Goal: Task Accomplishment & Management: Manage account settings

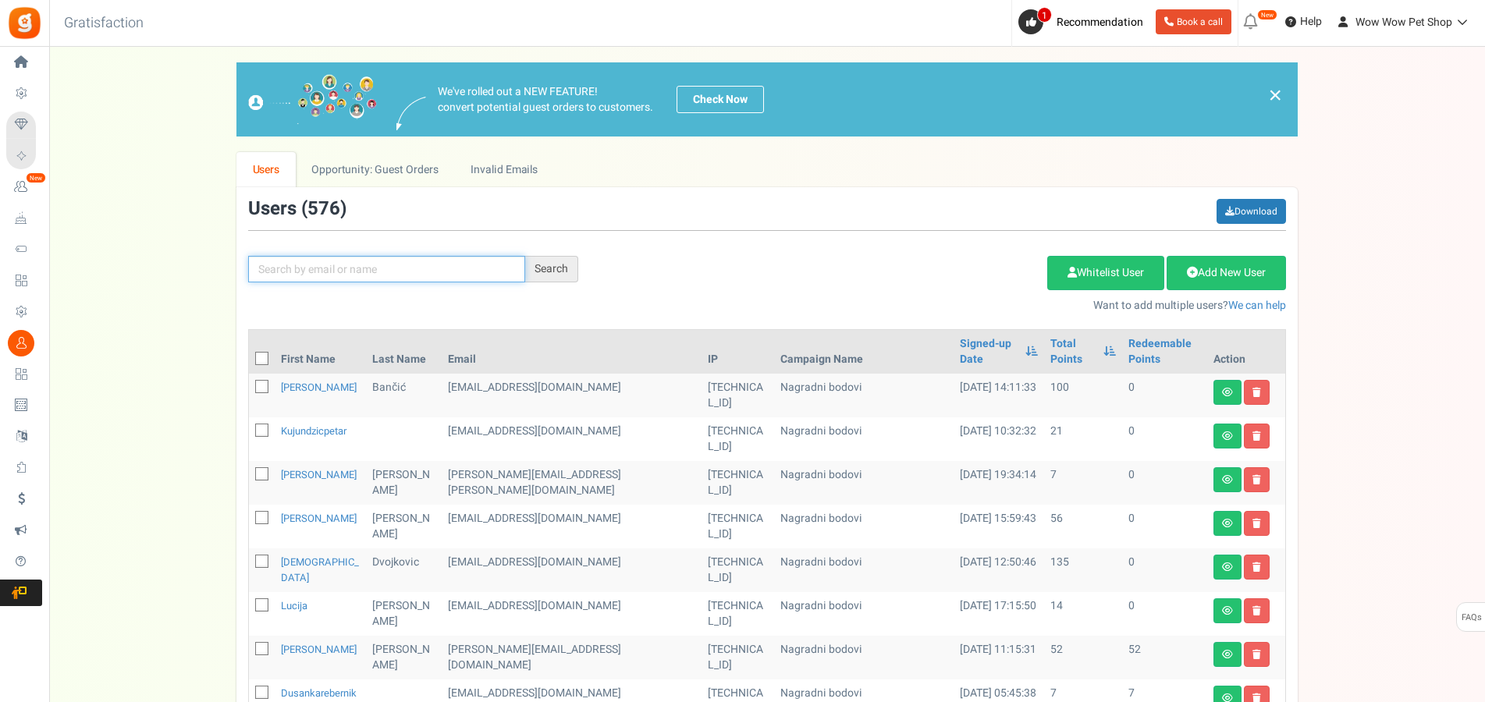
click at [386, 275] on input "text" at bounding box center [386, 269] width 277 height 27
type input "vlah"
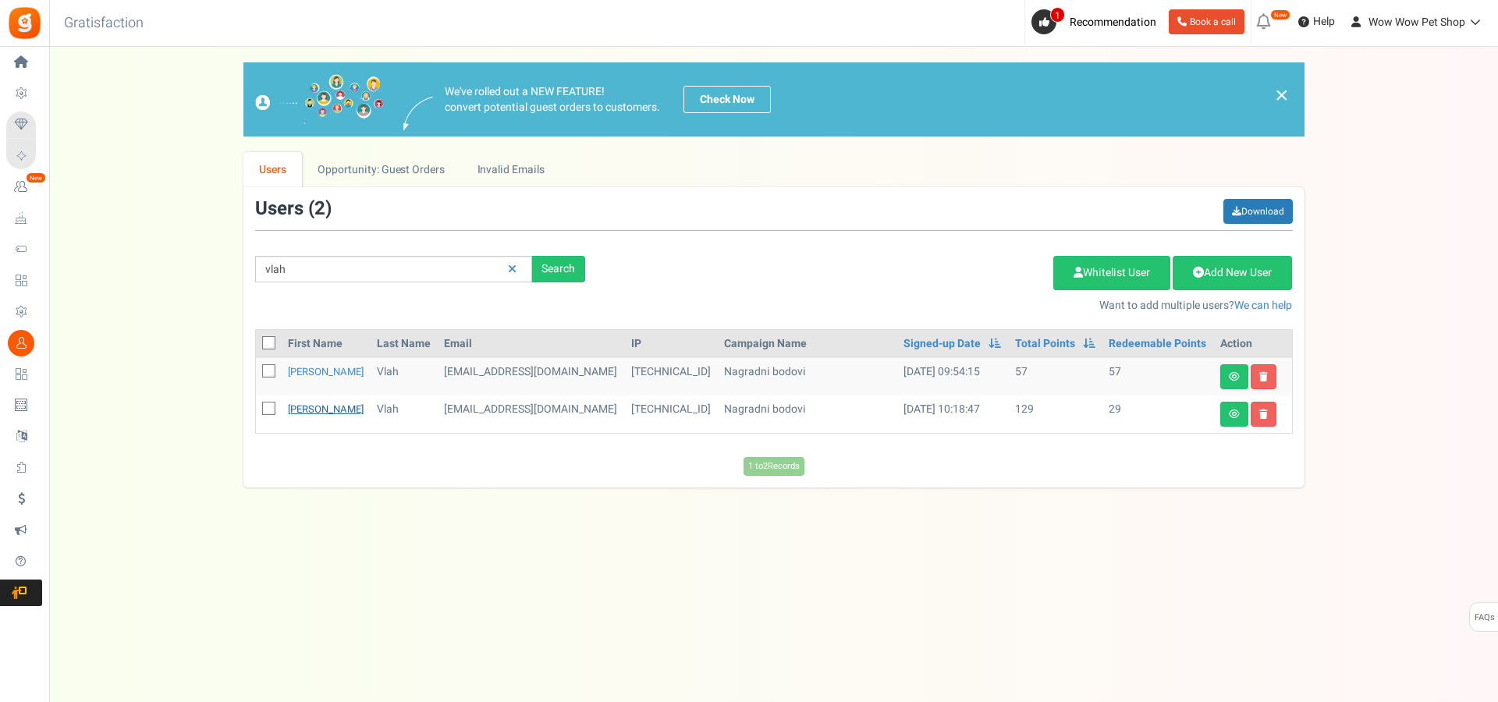
click at [304, 414] on link "[PERSON_NAME]" at bounding box center [326, 409] width 76 height 15
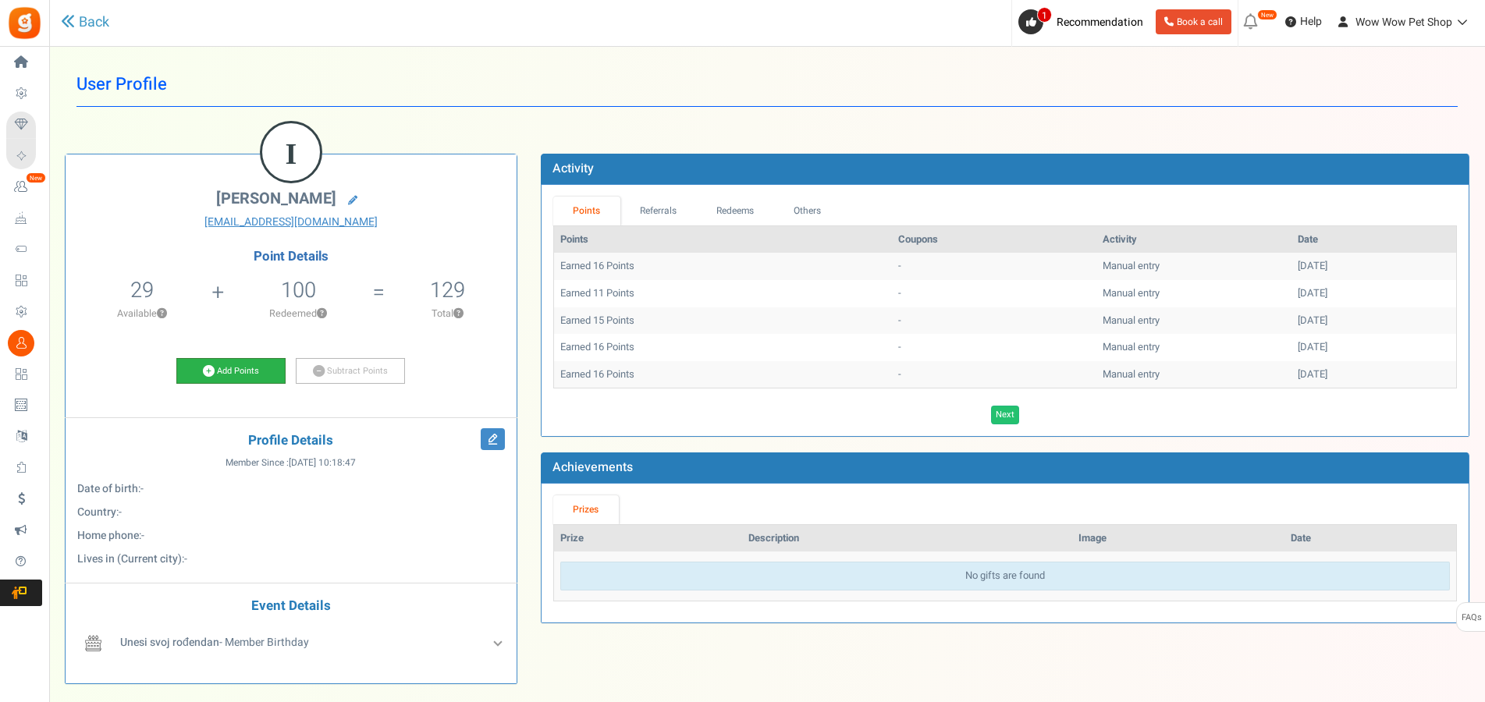
click at [214, 379] on link "Add Points" at bounding box center [230, 371] width 109 height 27
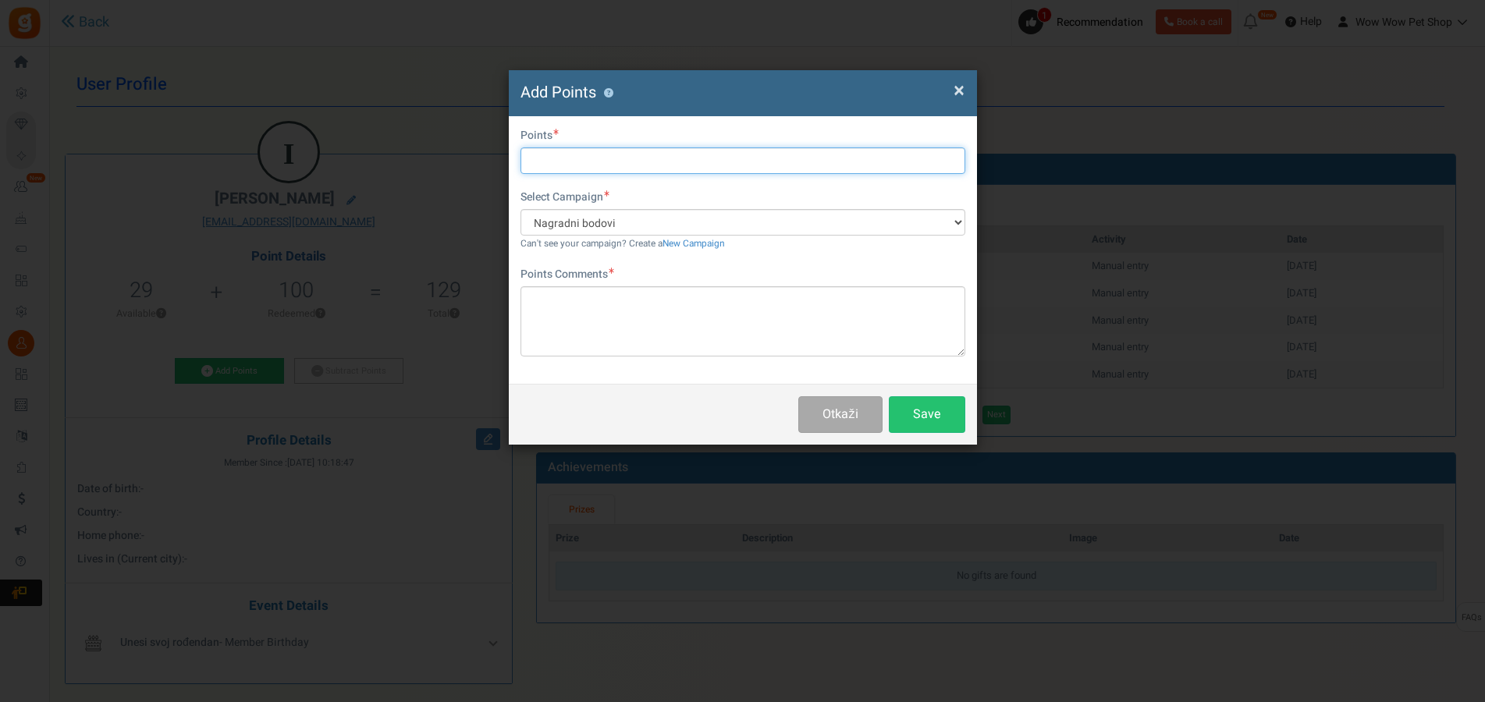
click at [565, 161] on input "text" at bounding box center [743, 160] width 445 height 27
type input "12"
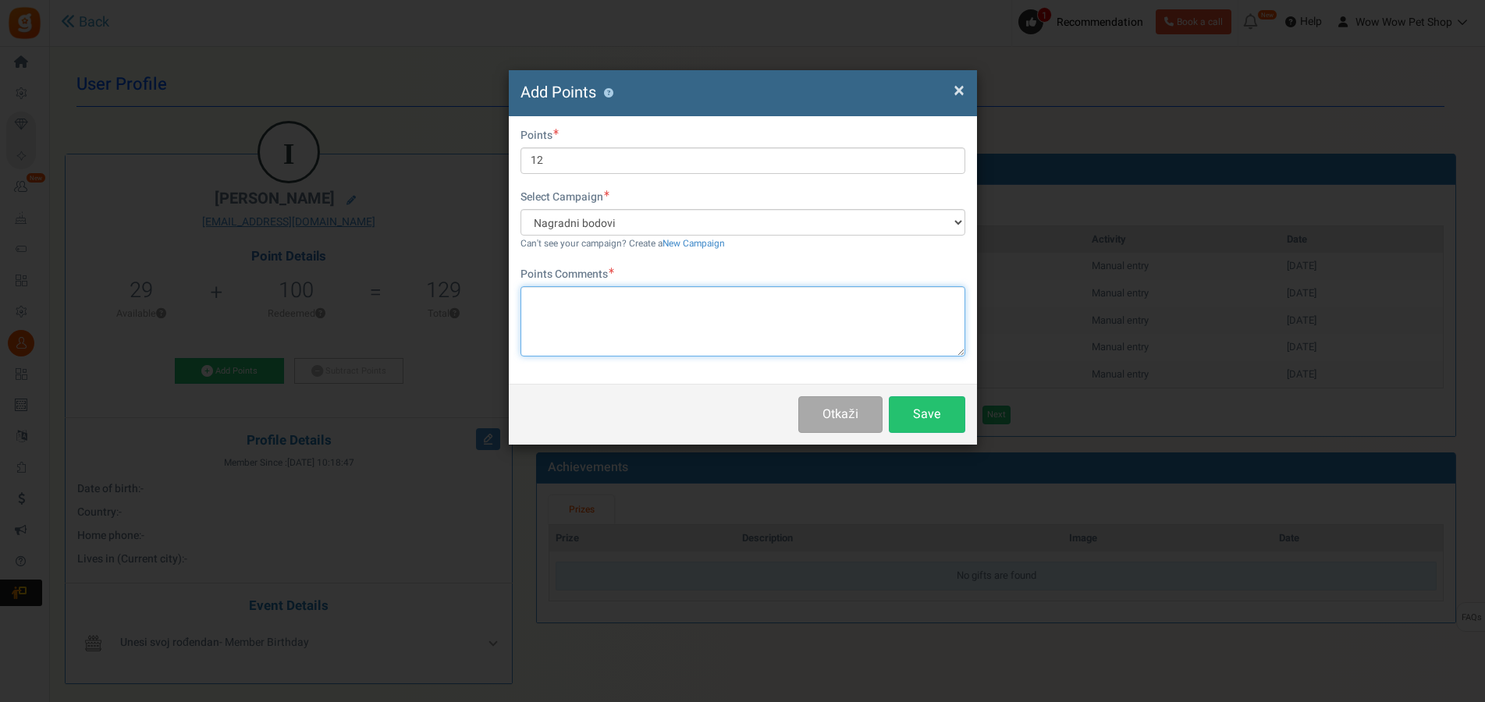
click at [640, 309] on textarea at bounding box center [743, 321] width 445 height 70
type textarea "Račun br. 1434"
click at [933, 415] on button "Save" at bounding box center [927, 414] width 76 height 37
